Goal: Find specific page/section: Find specific page/section

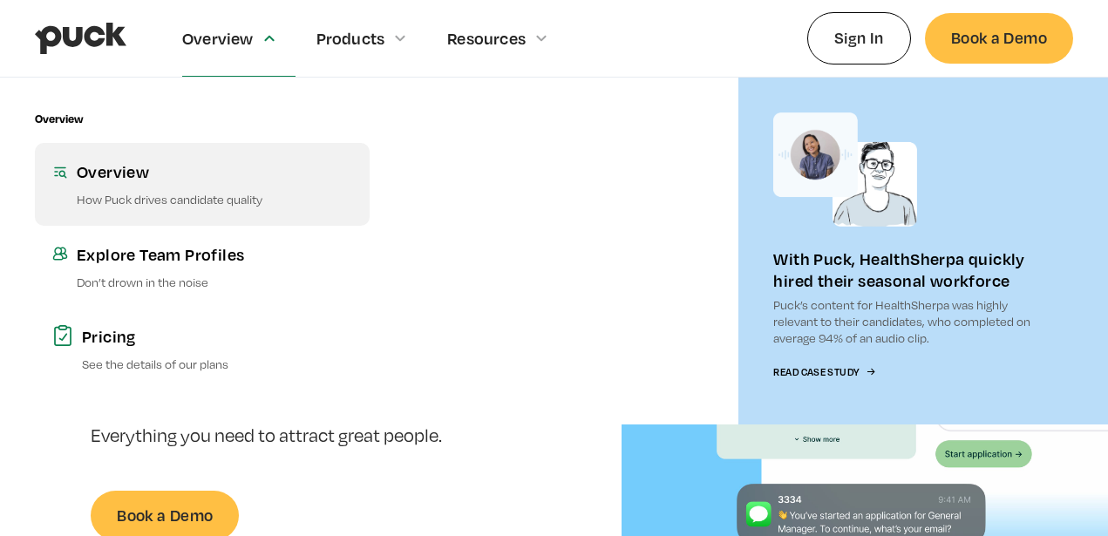
click at [115, 194] on p "How Puck drives candidate quality" at bounding box center [214, 199] width 275 height 17
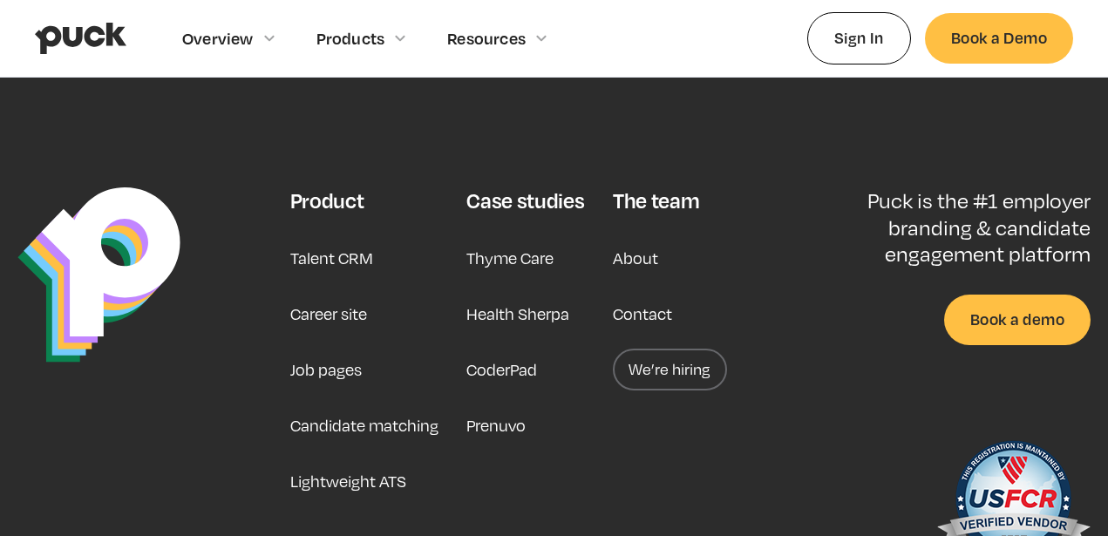
scroll to position [2829, 0]
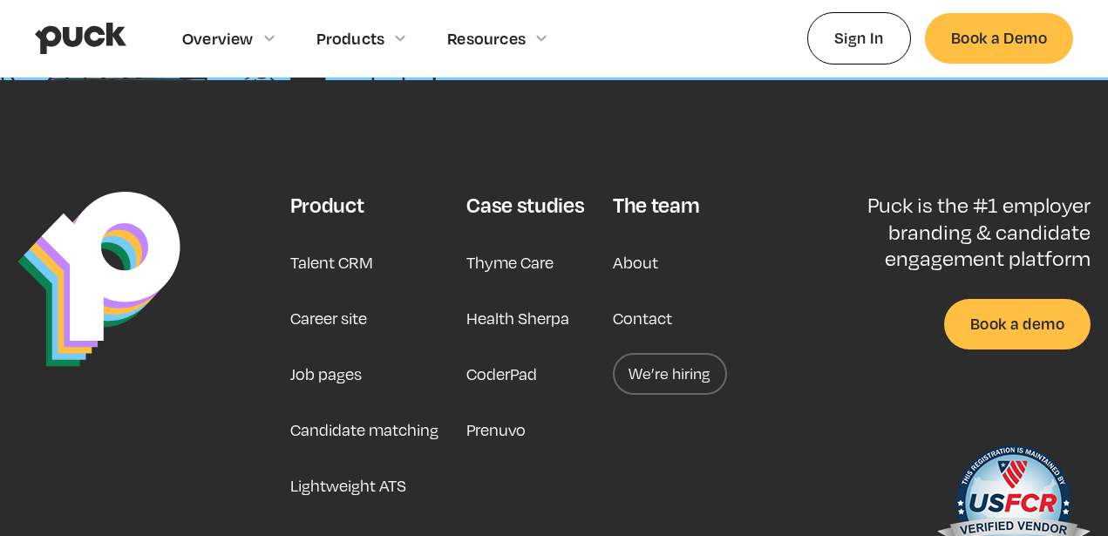
click at [629, 241] on link "About" at bounding box center [635, 262] width 45 height 42
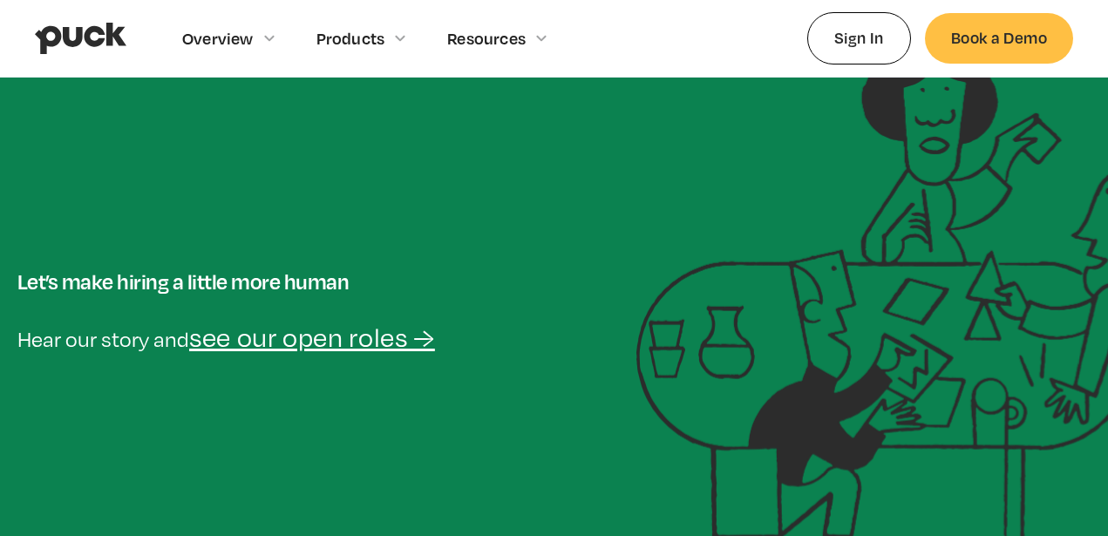
scroll to position [249, 0]
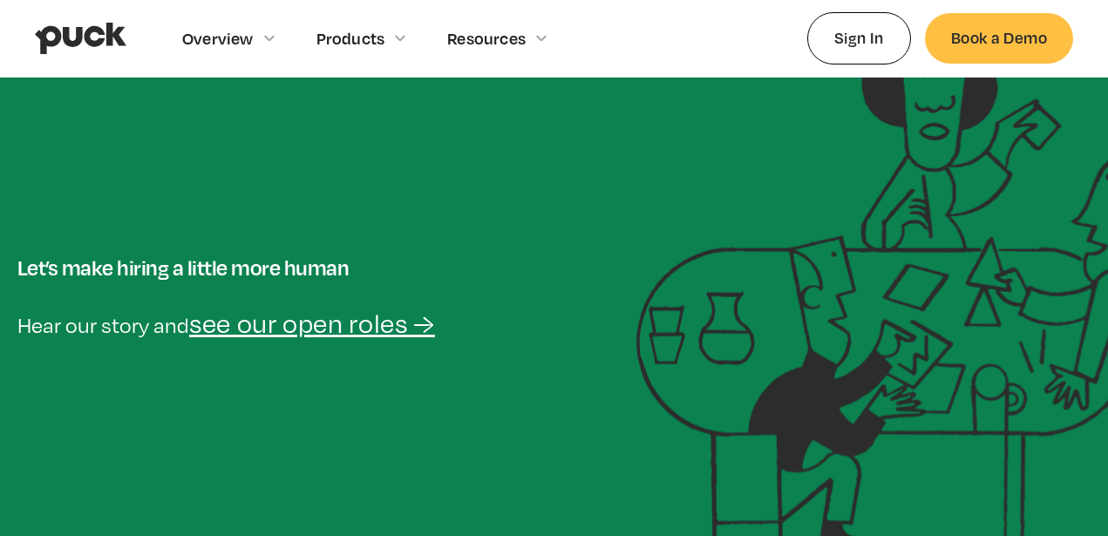
click at [386, 327] on link "see our open roles →" at bounding box center [312, 323] width 246 height 31
